Goal: Task Accomplishment & Management: Manage account settings

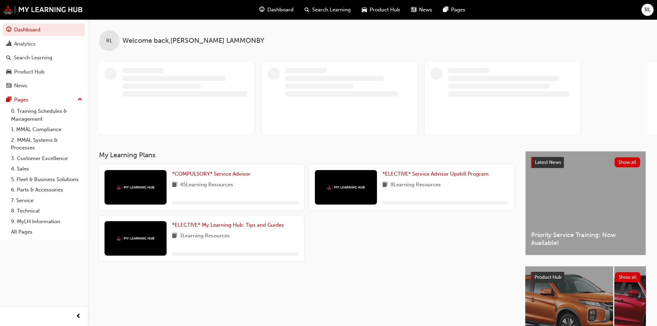
click at [643, 10] on div "RL" at bounding box center [648, 10] width 12 height 12
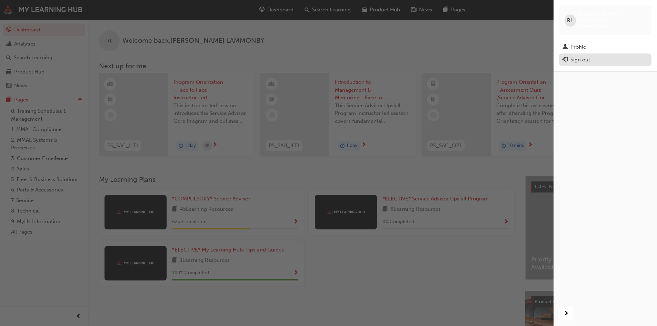
click at [579, 56] on div "Sign out" at bounding box center [580, 60] width 20 height 8
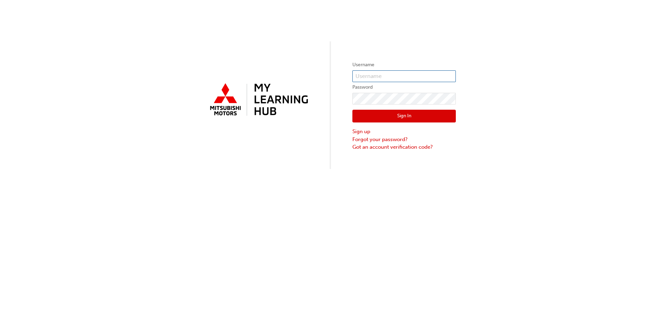
type input "[EMAIL_ADDRESS][DOMAIN_NAME]"
click at [443, 76] on input "[EMAIL_ADDRESS][DOMAIN_NAME]" at bounding box center [403, 76] width 103 height 12
drag, startPoint x: 355, startPoint y: 76, endPoint x: 464, endPoint y: 71, distance: 108.8
click at [464, 71] on div "Username [EMAIL_ADDRESS][DOMAIN_NAME] Password Sign In Sign up Forgot your pass…" at bounding box center [331, 84] width 662 height 169
